Goal: Use online tool/utility: Utilize a website feature to perform a specific function

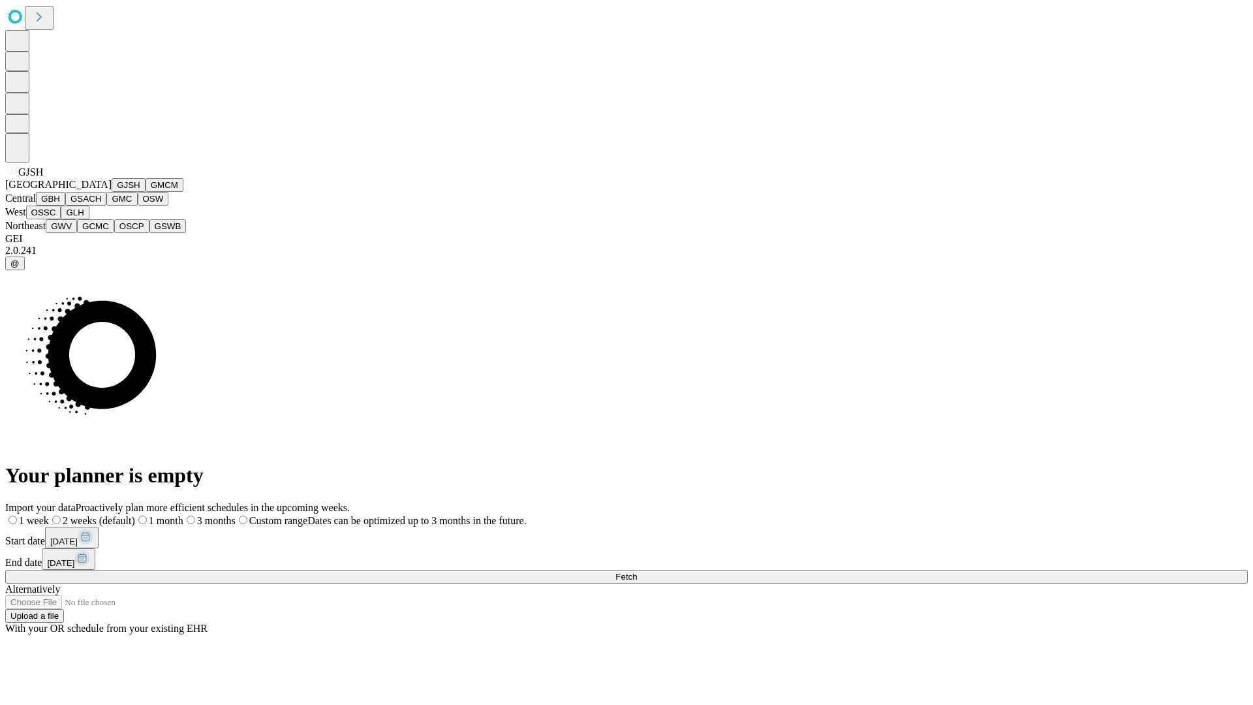
click at [112, 192] on button "GJSH" at bounding box center [129, 185] width 34 height 14
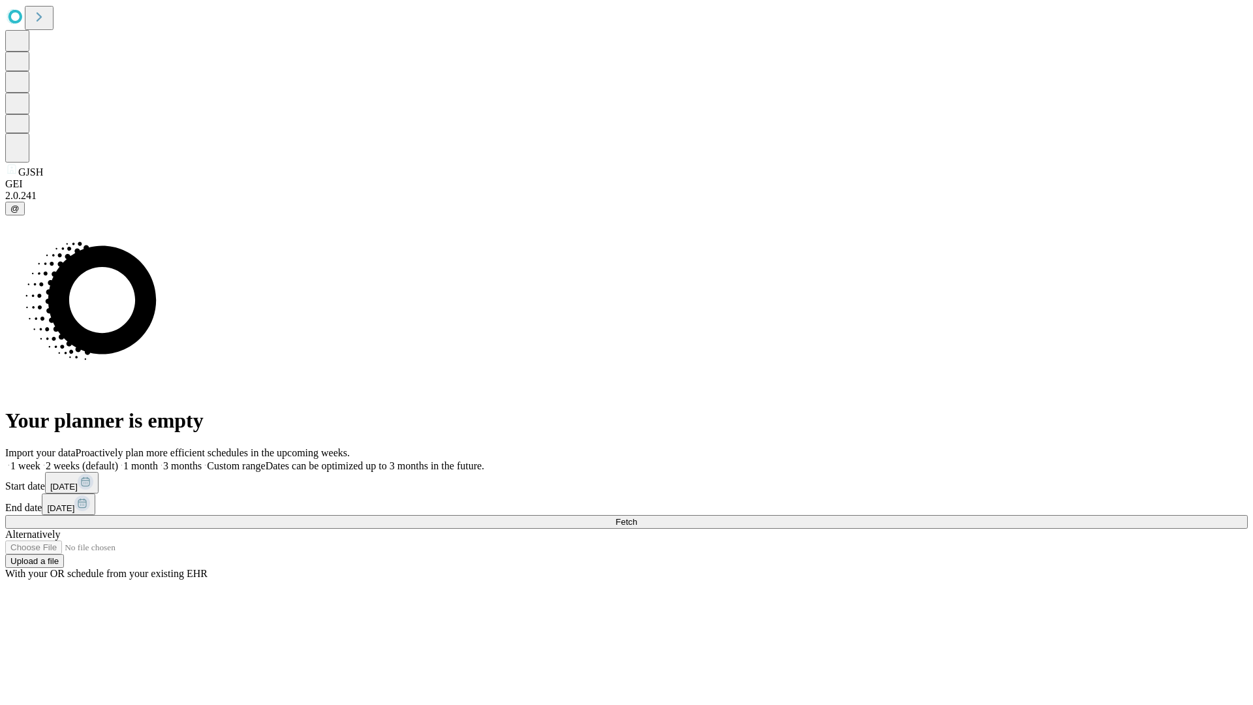
click at [158, 460] on label "1 month" at bounding box center [138, 465] width 40 height 11
click at [637, 517] on span "Fetch" at bounding box center [626, 522] width 22 height 10
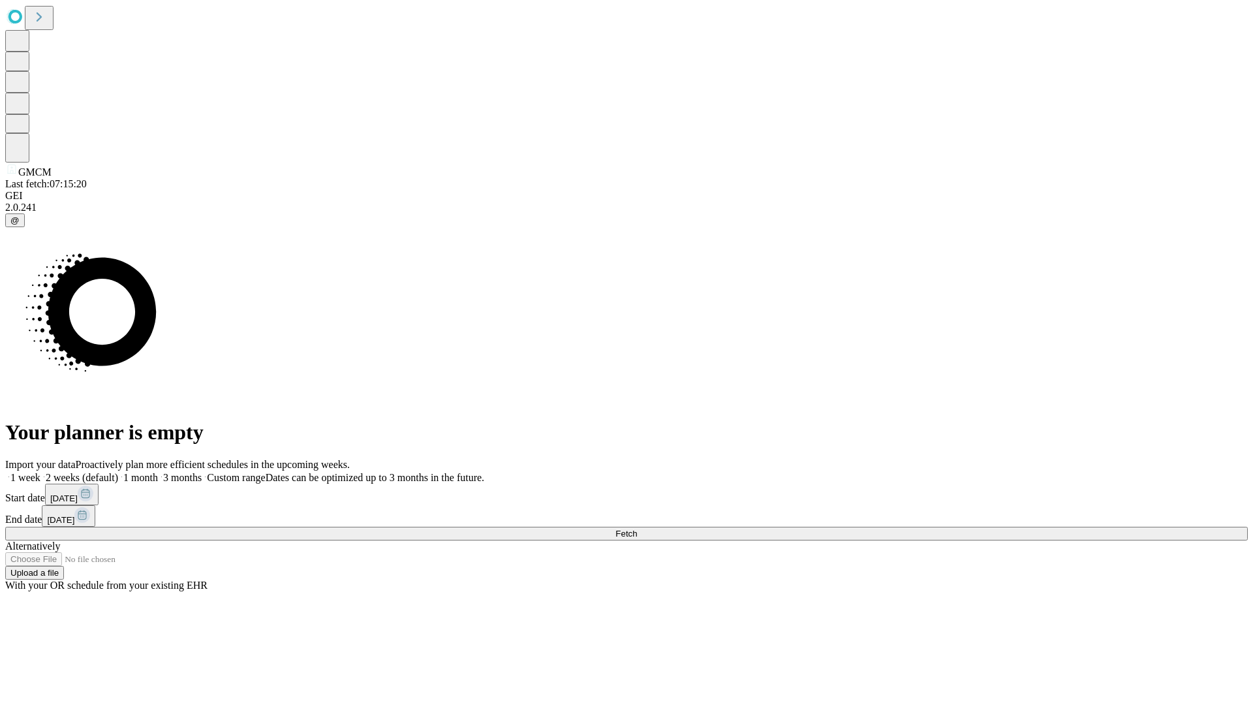
click at [158, 472] on label "1 month" at bounding box center [138, 477] width 40 height 11
click at [637, 529] on span "Fetch" at bounding box center [626, 534] width 22 height 10
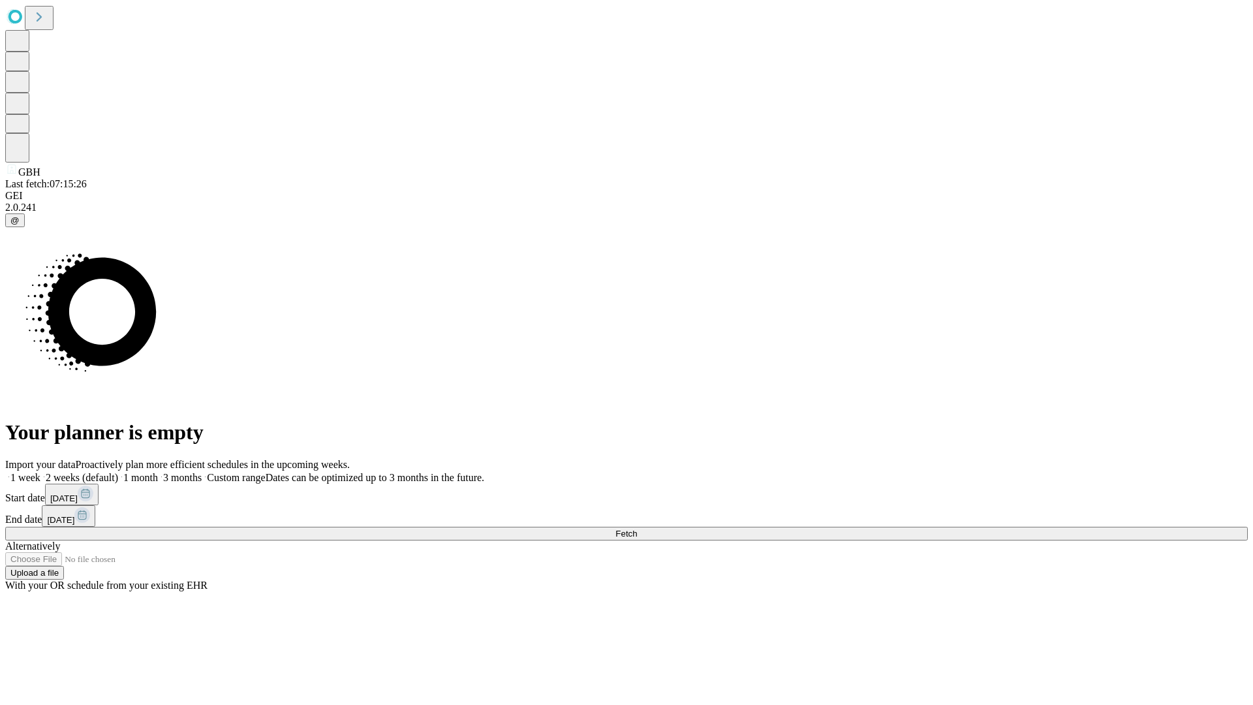
click at [158, 472] on label "1 month" at bounding box center [138, 477] width 40 height 11
click at [637, 529] on span "Fetch" at bounding box center [626, 534] width 22 height 10
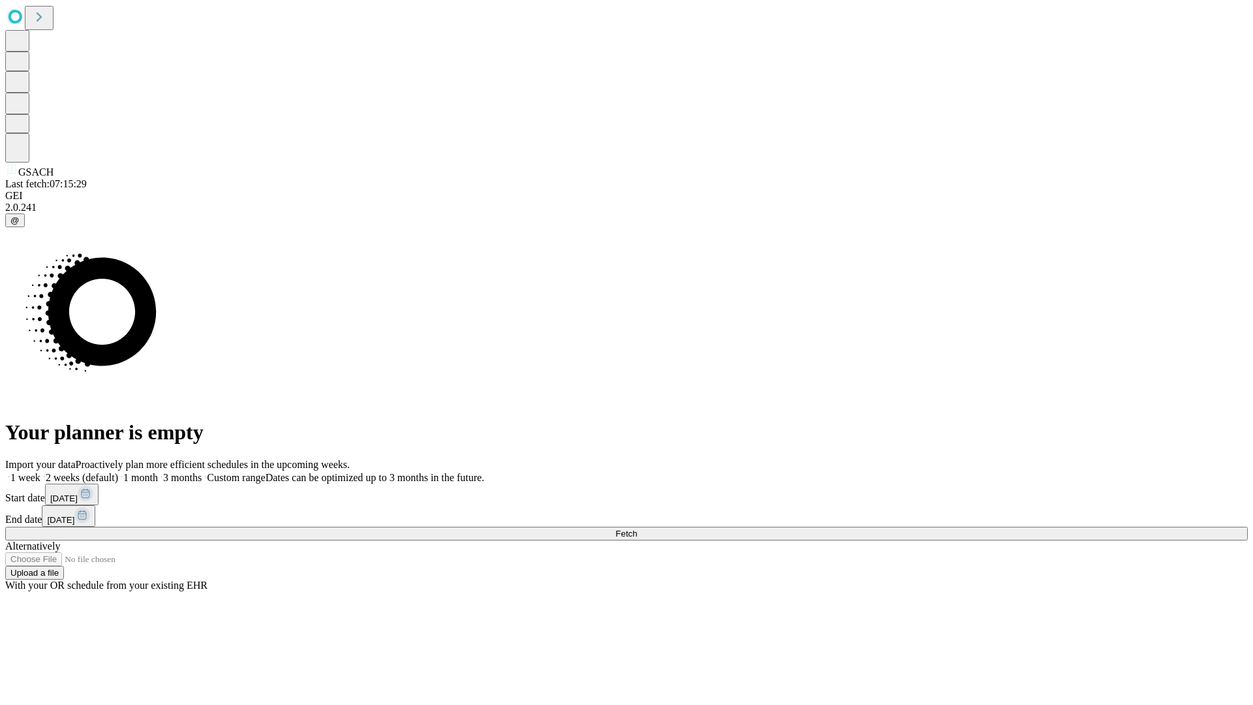
click at [158, 472] on label "1 month" at bounding box center [138, 477] width 40 height 11
click at [637, 529] on span "Fetch" at bounding box center [626, 534] width 22 height 10
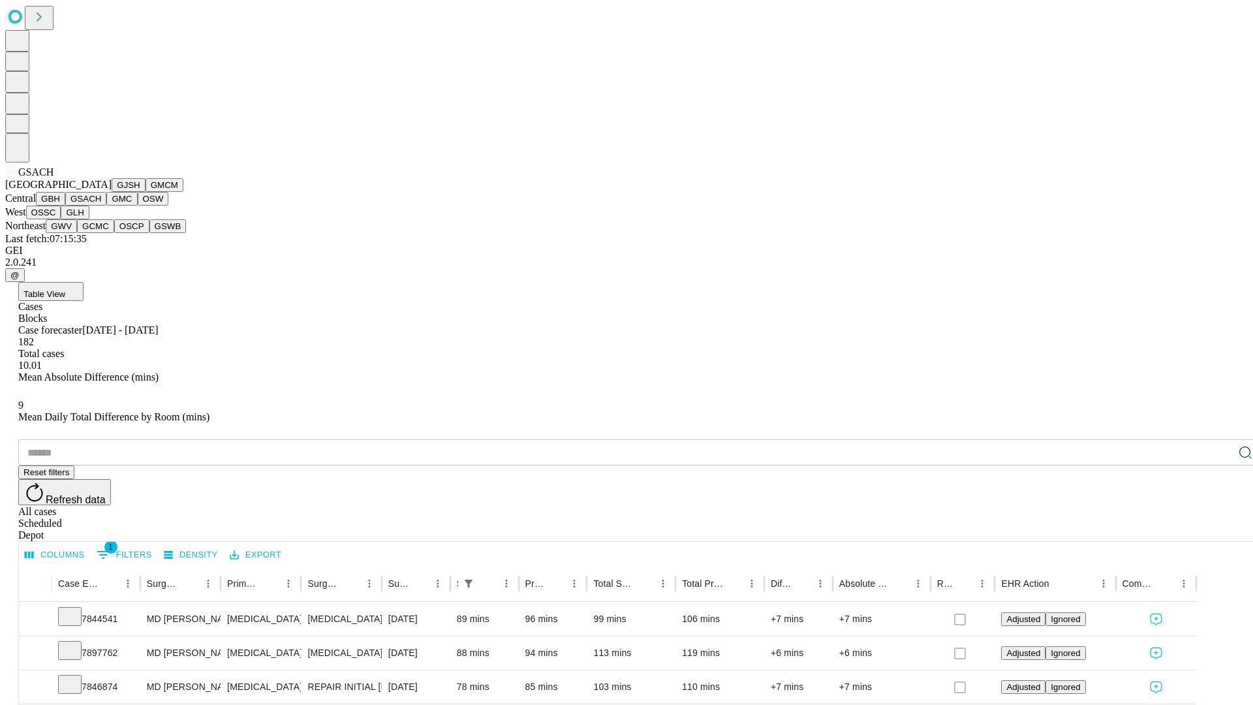
click at [106, 206] on button "GMC" at bounding box center [121, 199] width 31 height 14
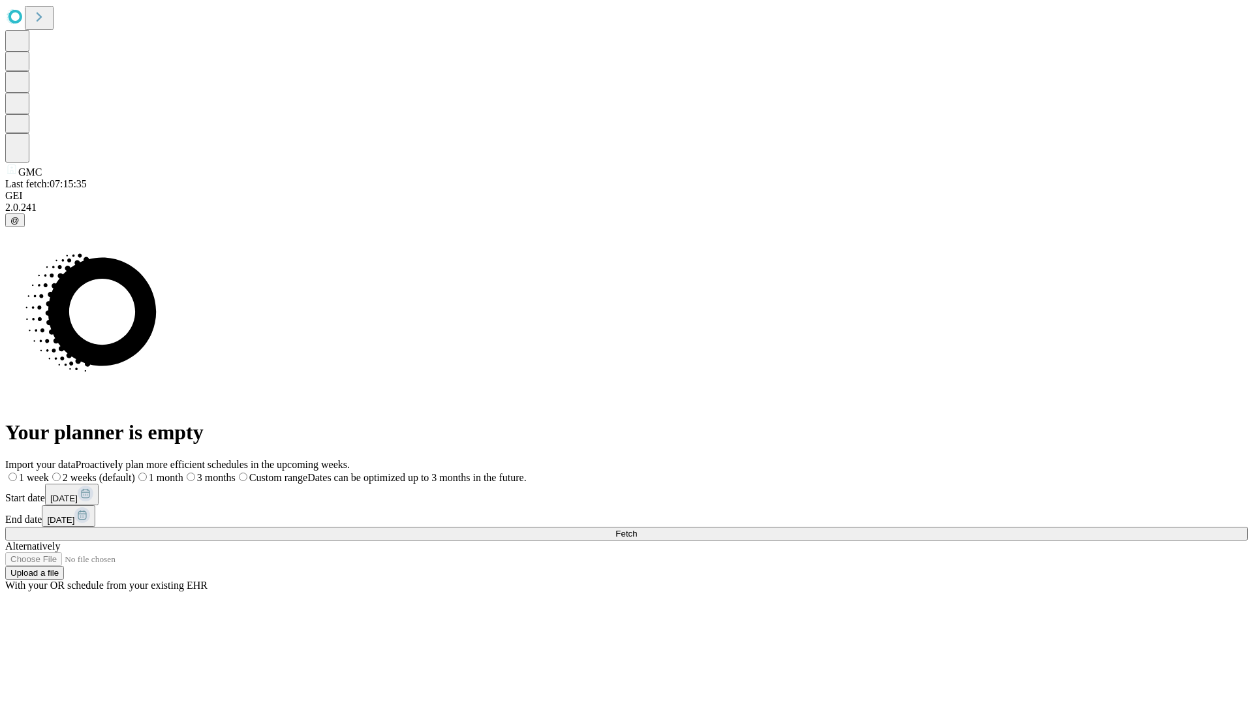
click at [183, 472] on label "1 month" at bounding box center [159, 477] width 48 height 11
click at [637, 529] on span "Fetch" at bounding box center [626, 534] width 22 height 10
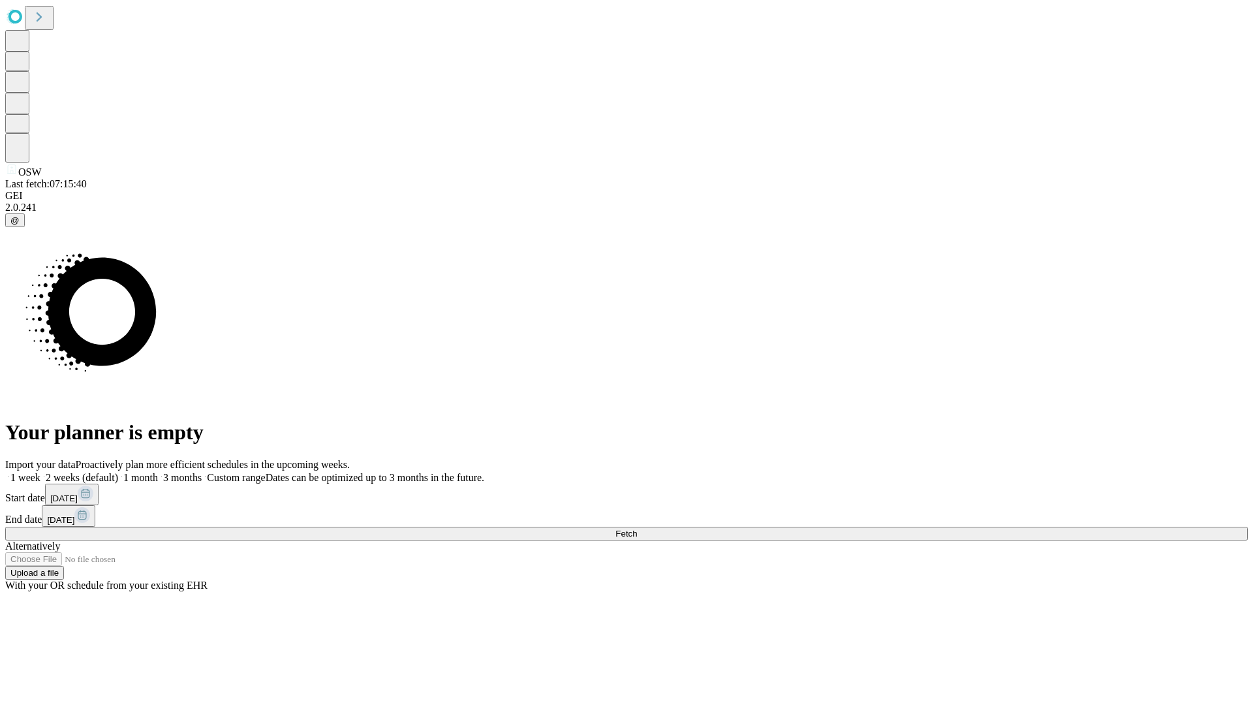
click at [158, 472] on label "1 month" at bounding box center [138, 477] width 40 height 11
click at [637, 529] on span "Fetch" at bounding box center [626, 534] width 22 height 10
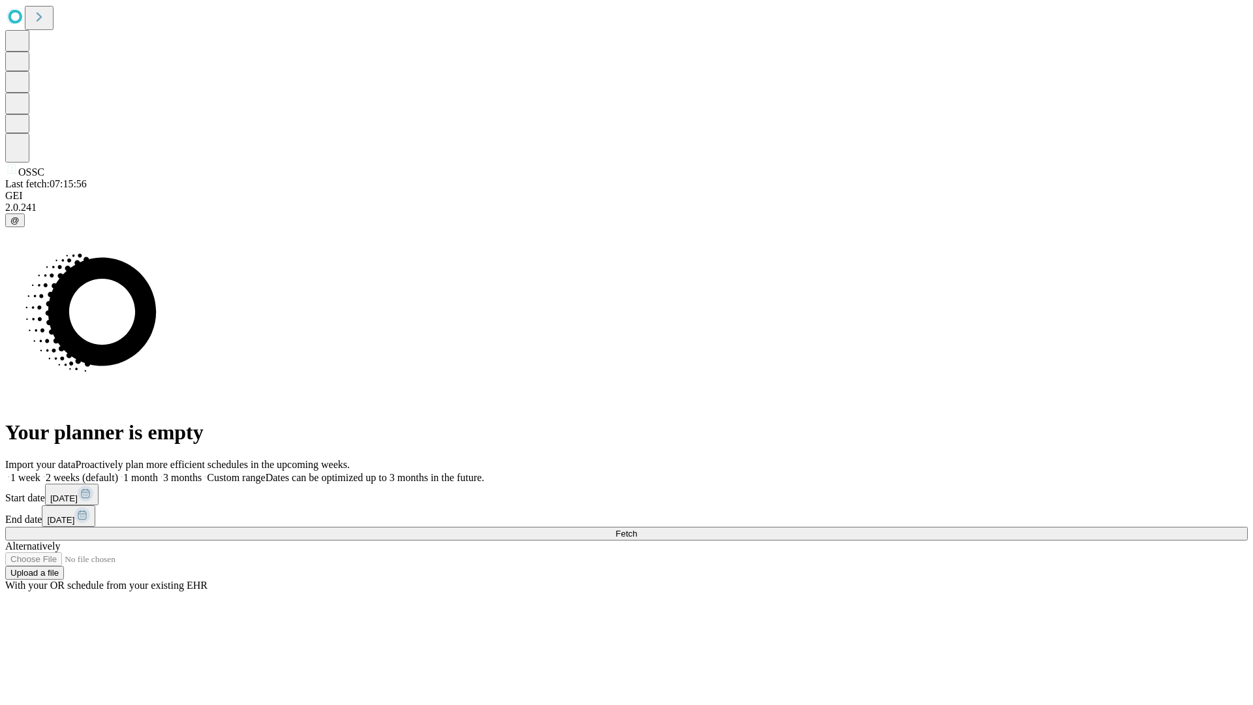
click at [637, 529] on span "Fetch" at bounding box center [626, 534] width 22 height 10
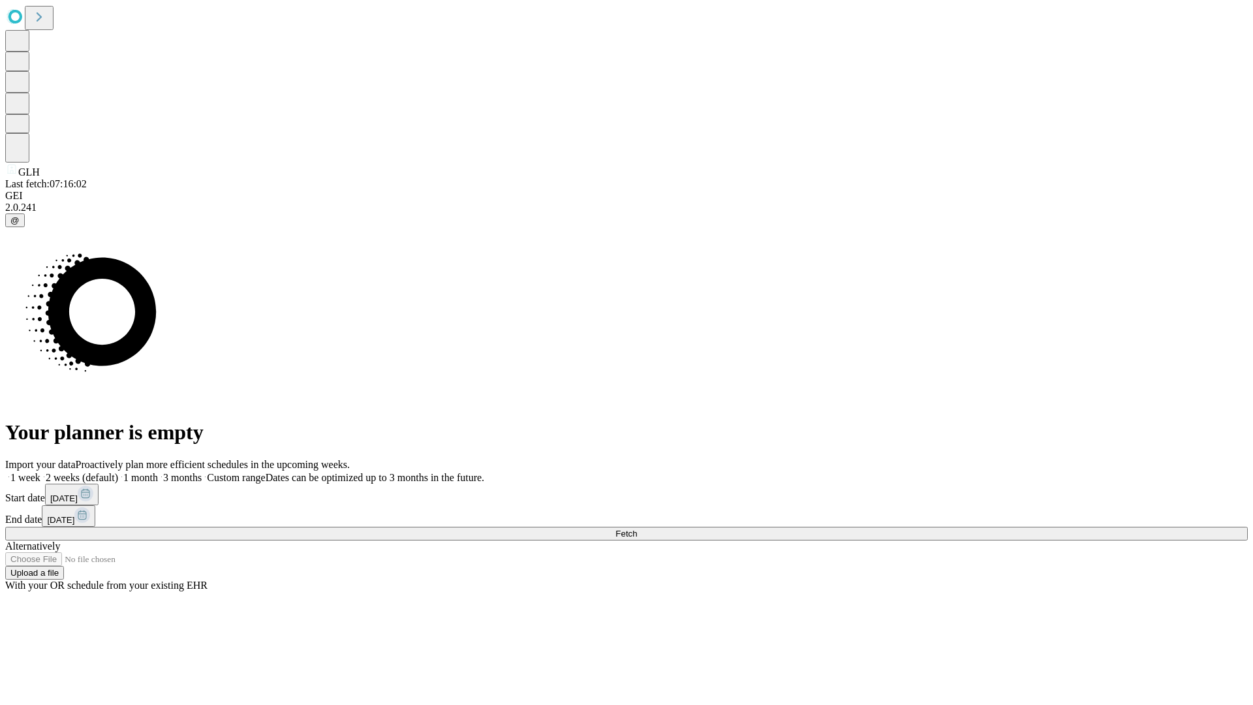
click at [158, 472] on label "1 month" at bounding box center [138, 477] width 40 height 11
click at [637, 529] on span "Fetch" at bounding box center [626, 534] width 22 height 10
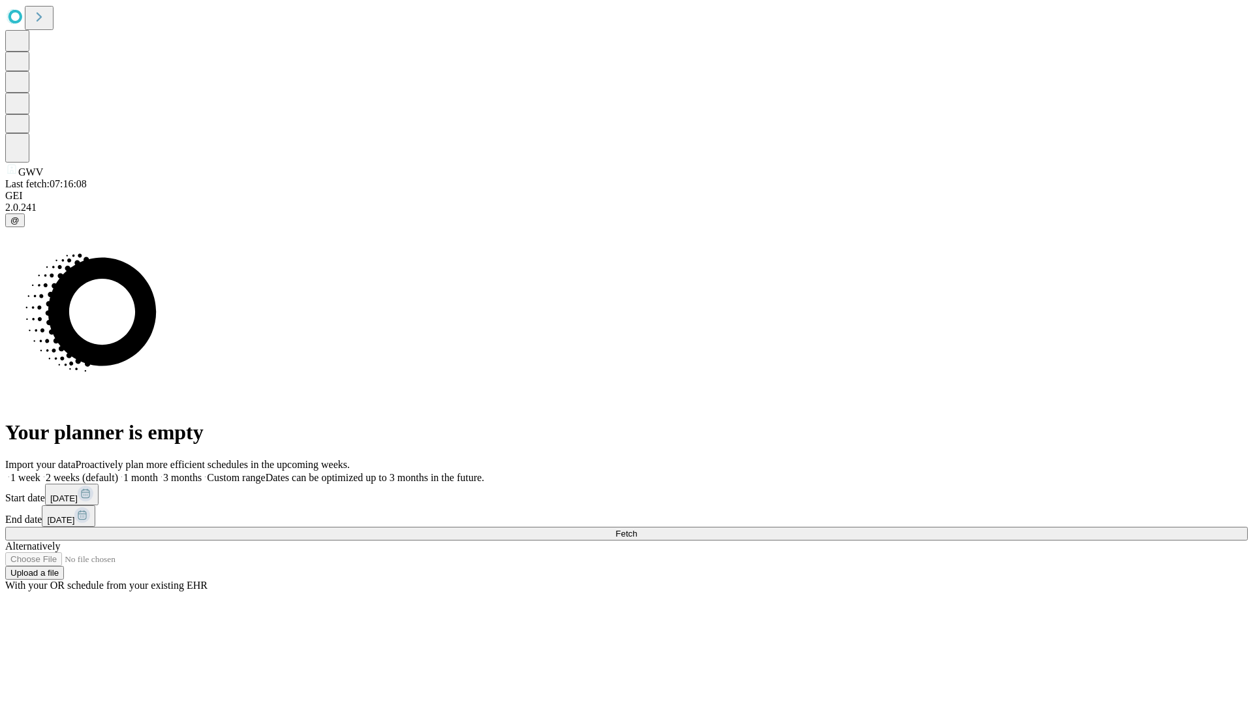
click at [158, 472] on label "1 month" at bounding box center [138, 477] width 40 height 11
click at [637, 529] on span "Fetch" at bounding box center [626, 534] width 22 height 10
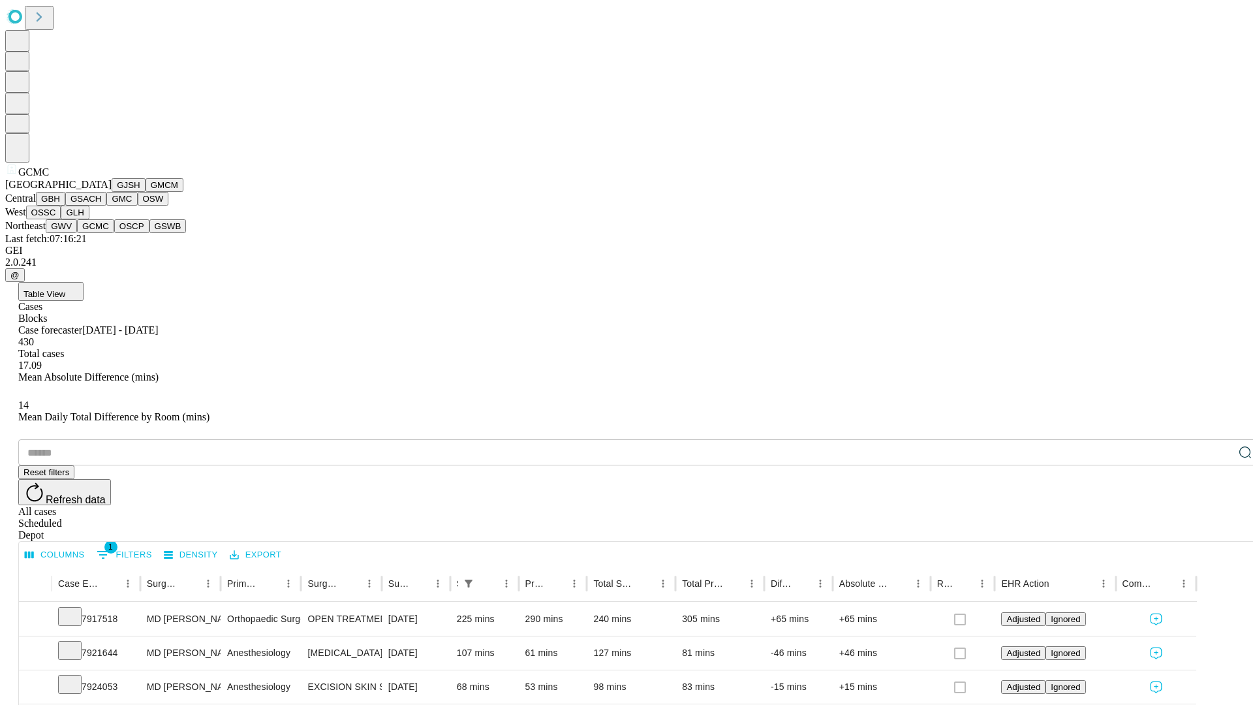
click at [114, 233] on button "OSCP" at bounding box center [131, 226] width 35 height 14
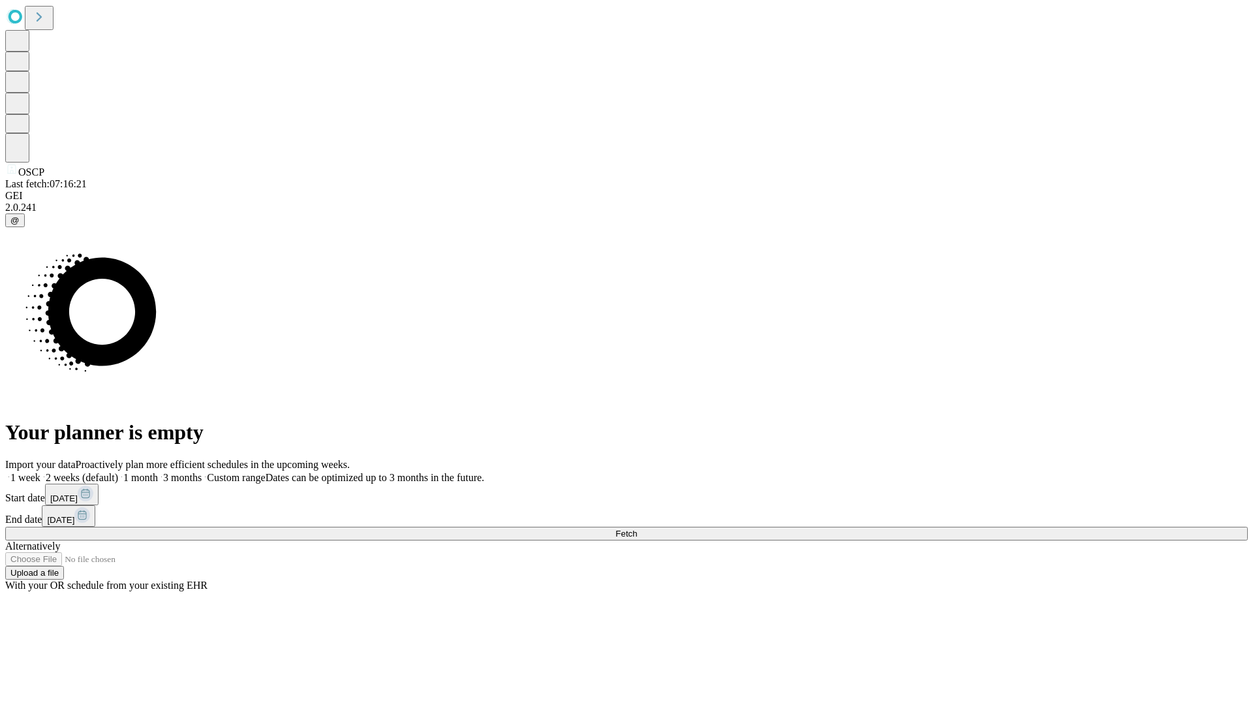
click at [158, 472] on label "1 month" at bounding box center [138, 477] width 40 height 11
click at [637, 529] on span "Fetch" at bounding box center [626, 534] width 22 height 10
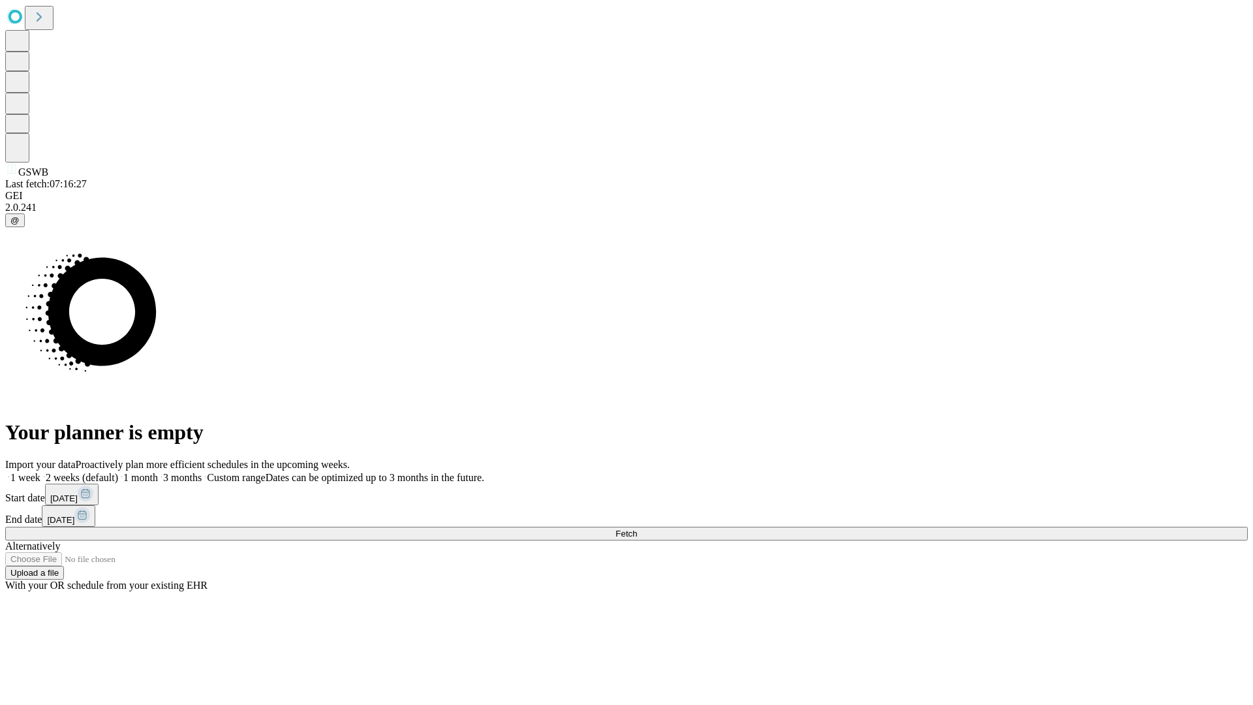
click at [158, 472] on label "1 month" at bounding box center [138, 477] width 40 height 11
click at [637, 529] on span "Fetch" at bounding box center [626, 534] width 22 height 10
